Goal: Information Seeking & Learning: Learn about a topic

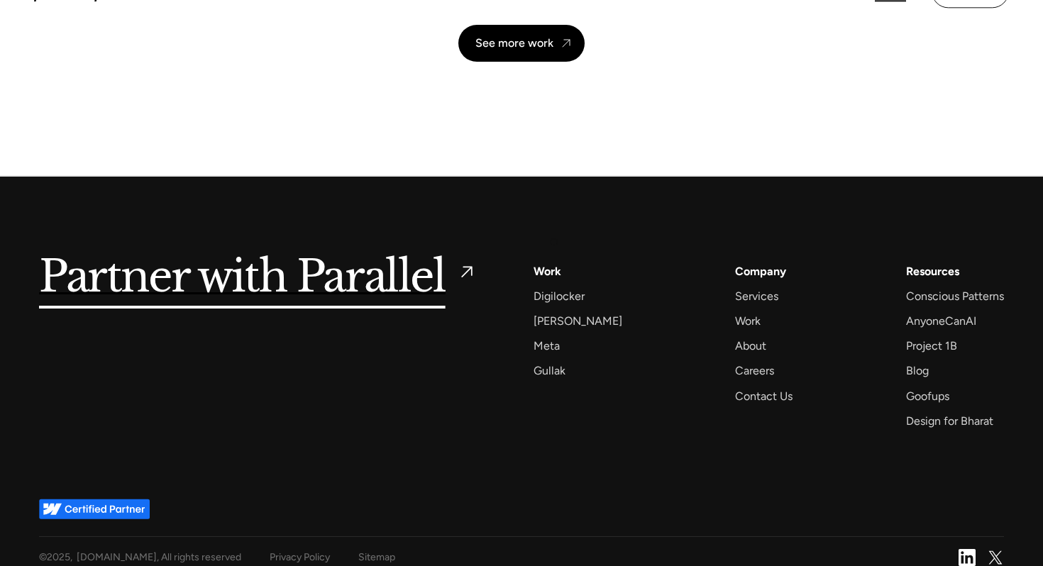
scroll to position [3362, 0]
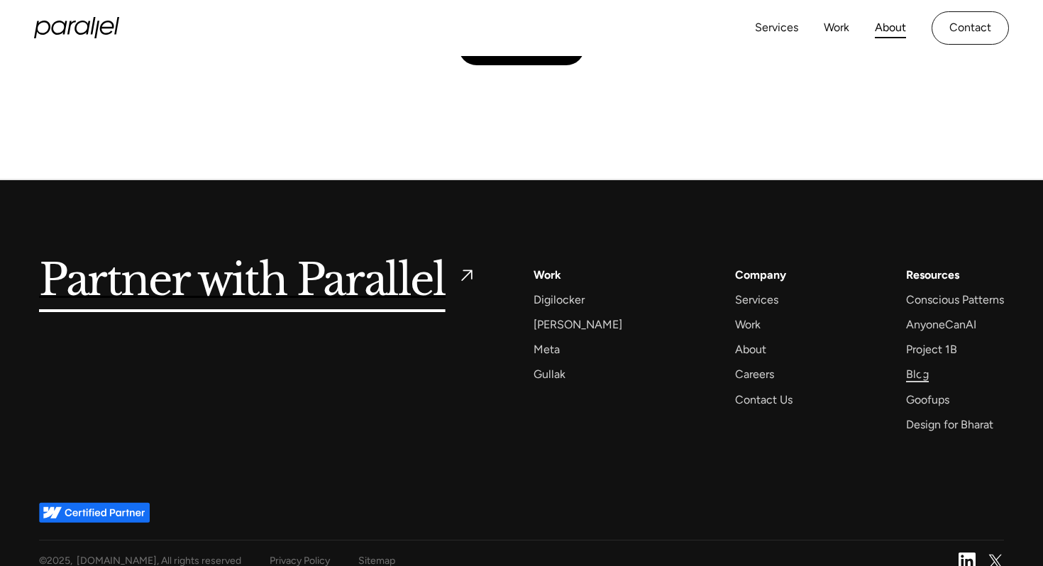
click at [921, 369] on div "Blog" at bounding box center [917, 374] width 23 height 19
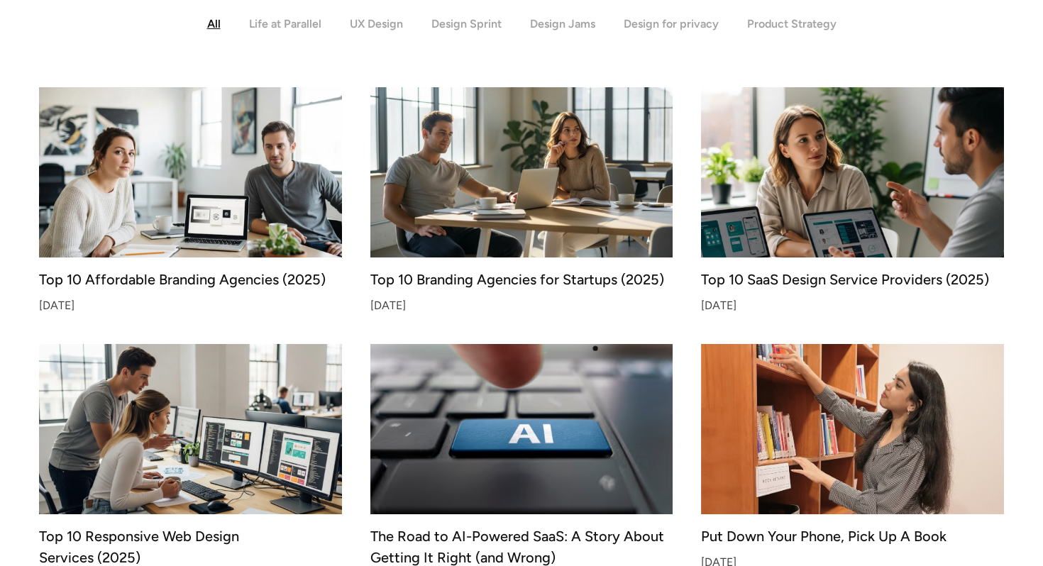
scroll to position [397, 0]
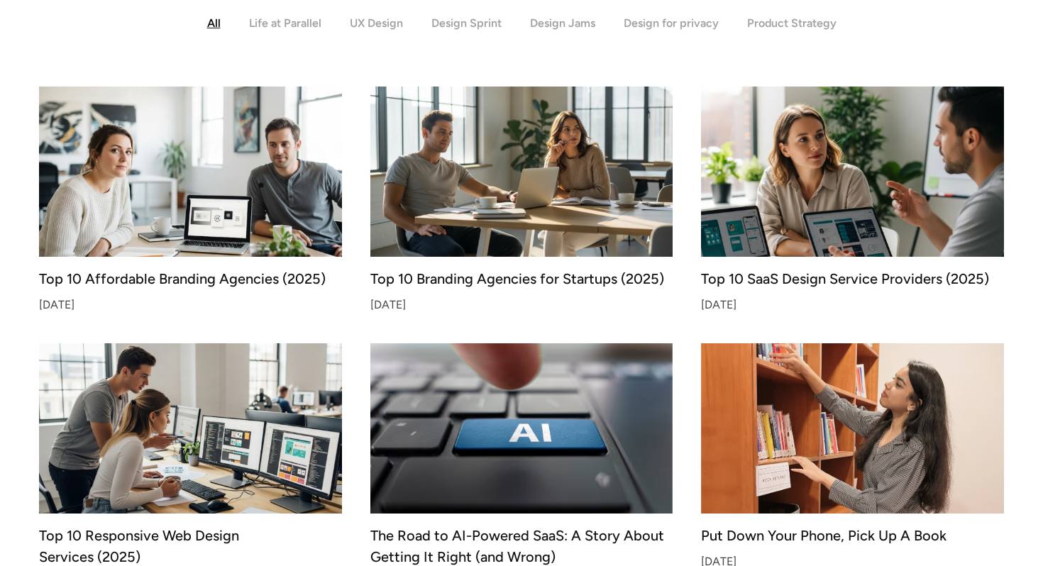
click at [261, 185] on img at bounding box center [190, 171] width 318 height 179
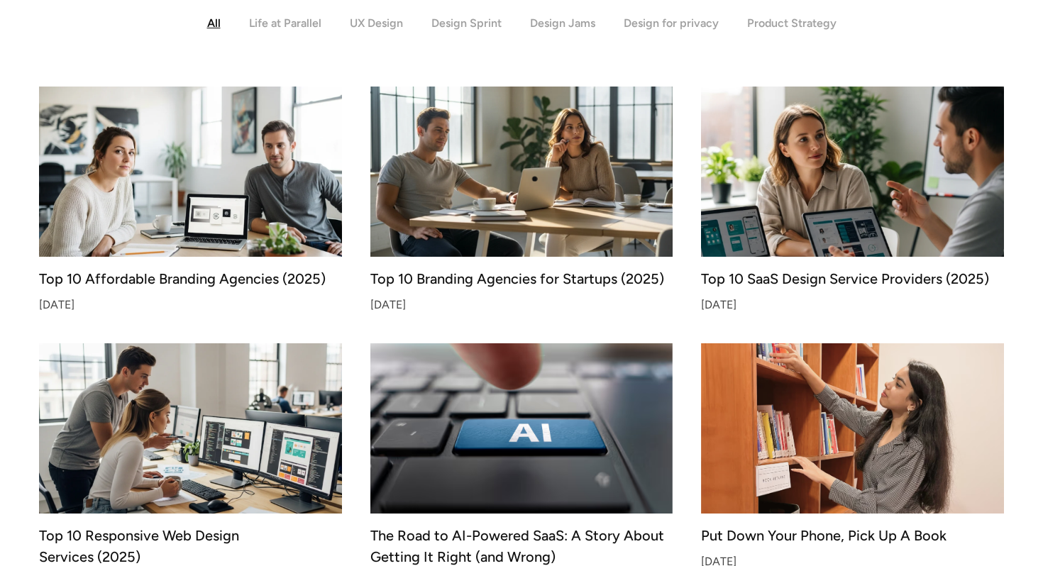
click at [557, 180] on img at bounding box center [522, 171] width 318 height 179
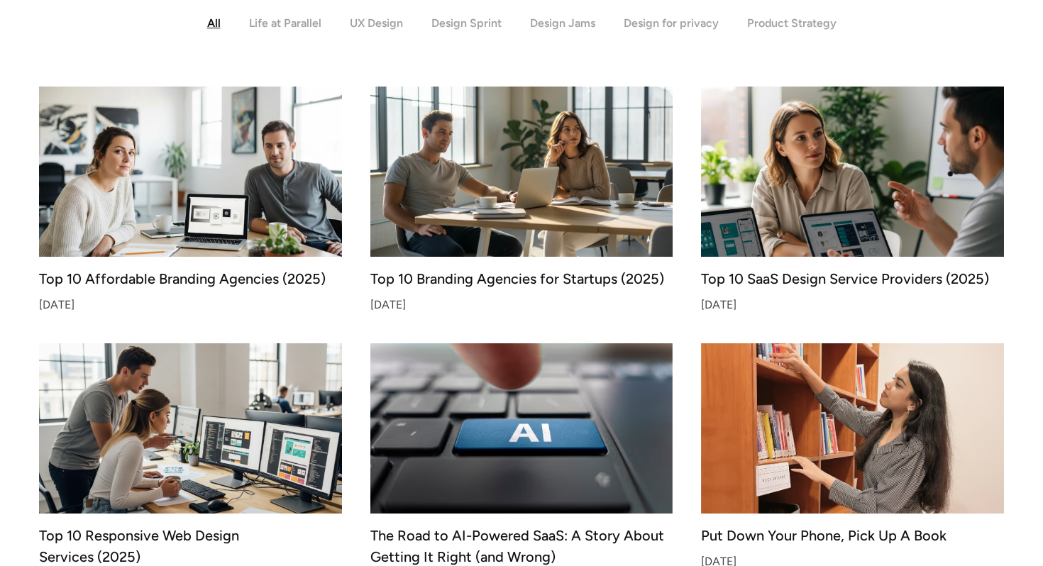
click at [955, 175] on img at bounding box center [853, 171] width 318 height 179
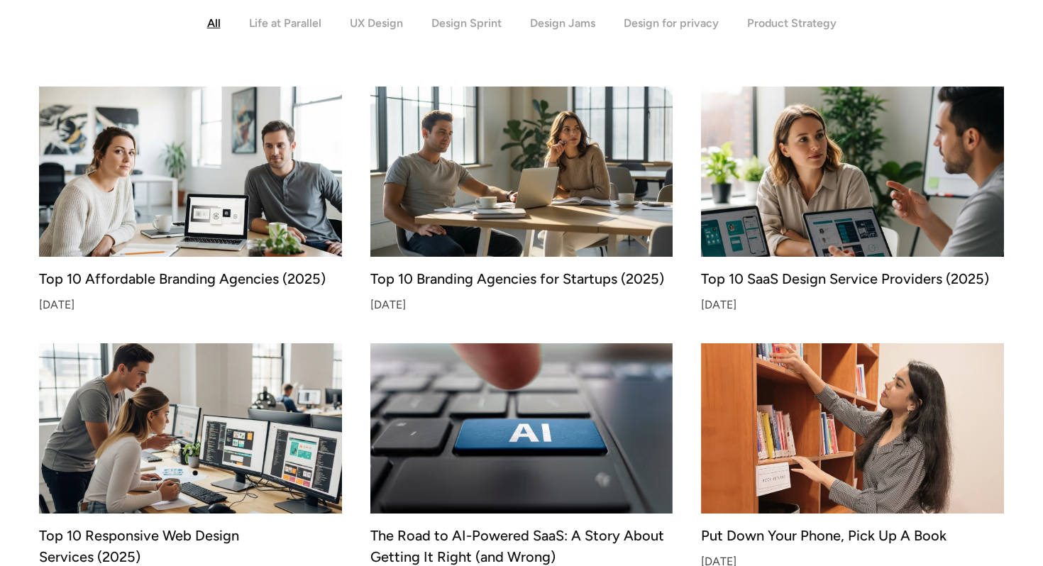
click at [192, 474] on img at bounding box center [190, 428] width 318 height 179
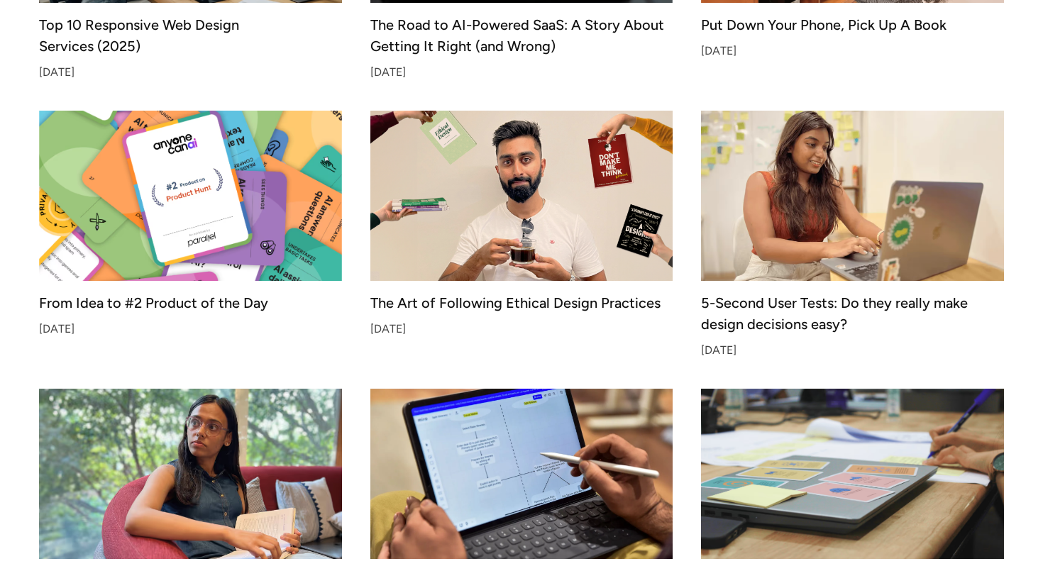
scroll to position [909, 0]
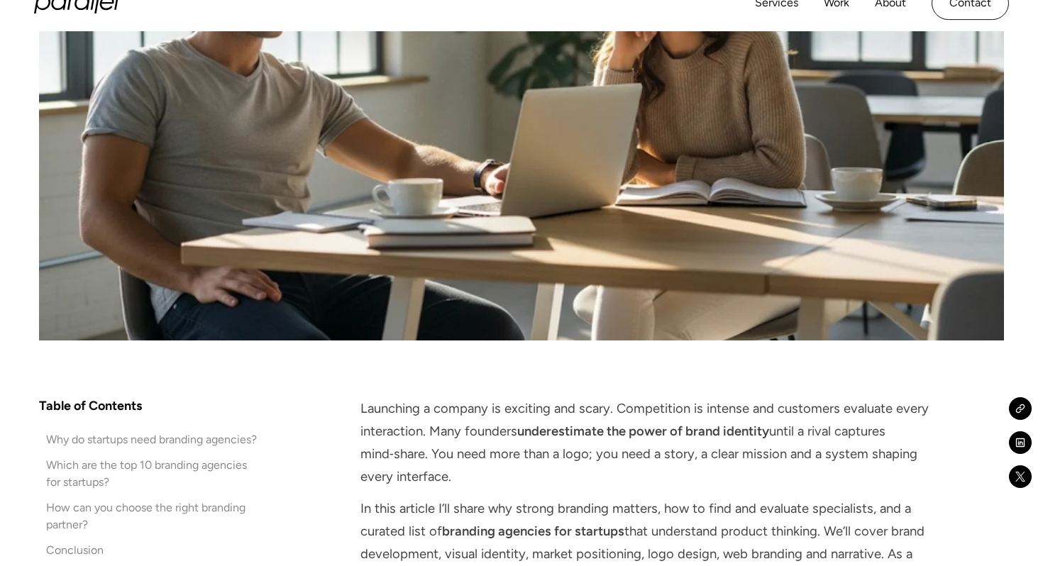
scroll to position [601, 0]
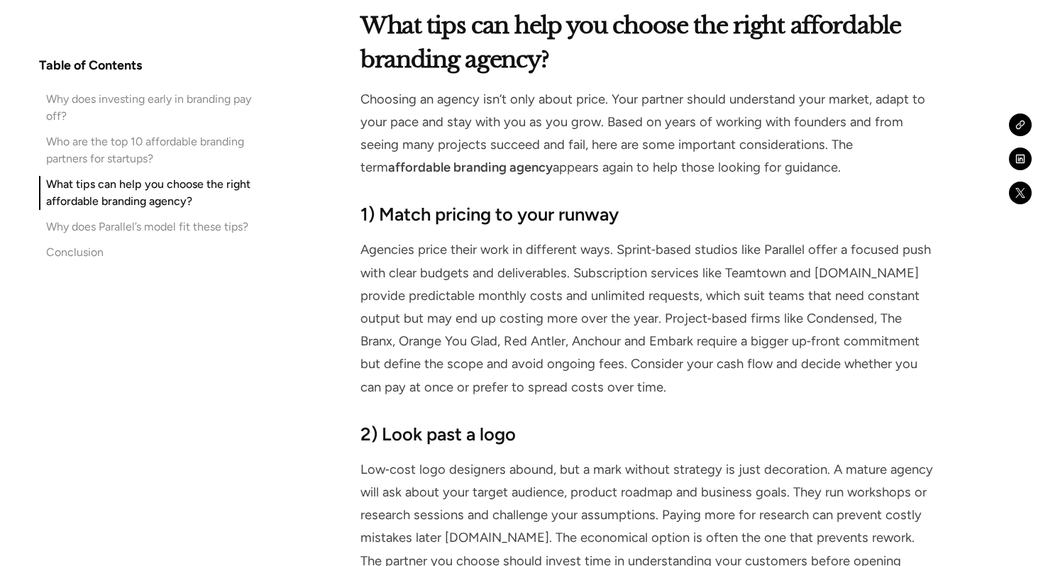
scroll to position [7774, 0]
